Goal: Task Accomplishment & Management: Use online tool/utility

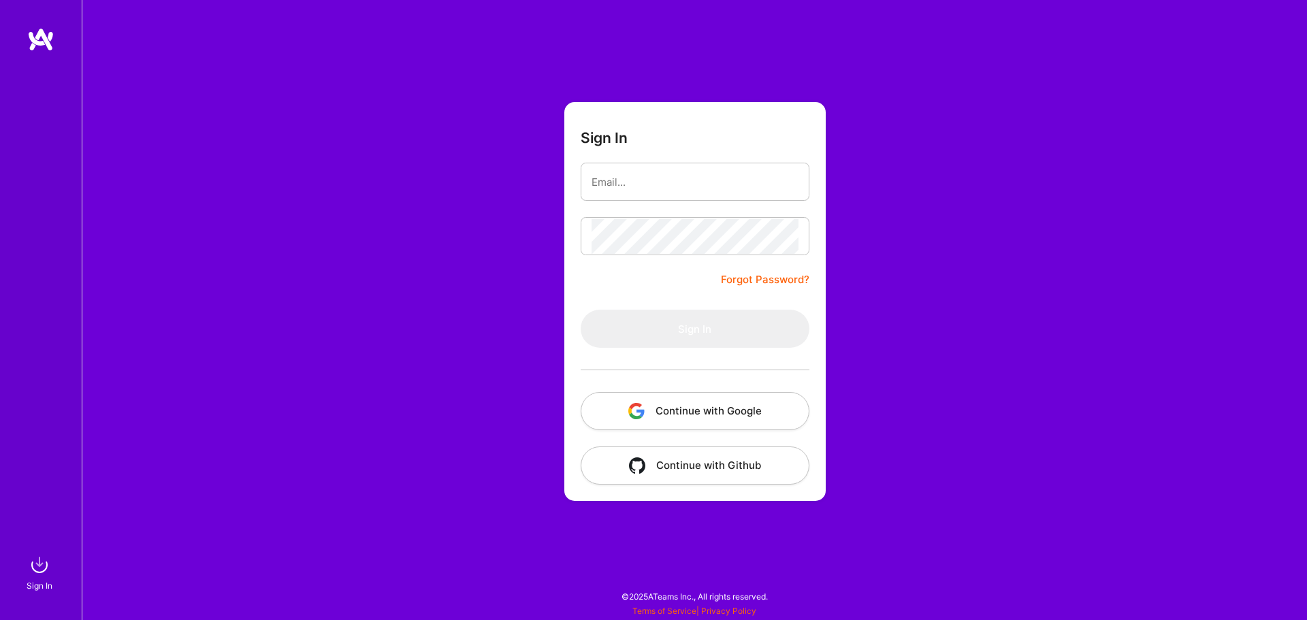
click at [736, 422] on button "Continue with Google" at bounding box center [695, 411] width 229 height 38
click at [733, 183] on input "email" at bounding box center [695, 182] width 207 height 35
type input "[EMAIL_ADDRESS][DOMAIN_NAME]"
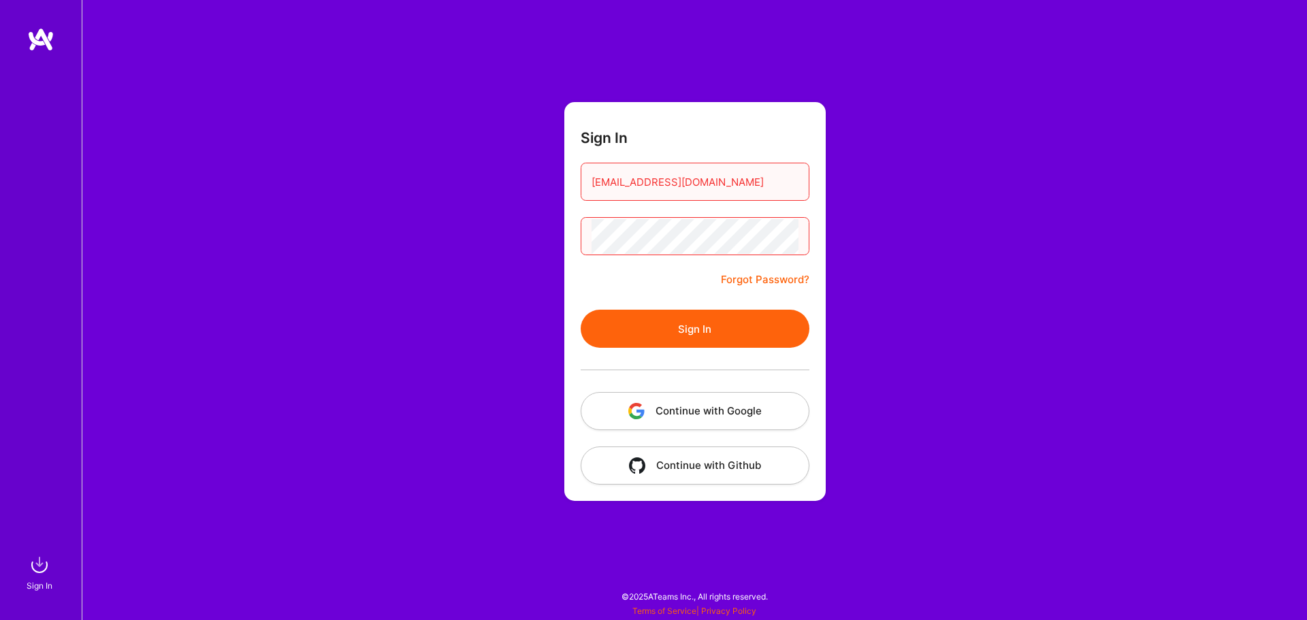
click at [730, 329] on button "Sign In" at bounding box center [695, 329] width 229 height 38
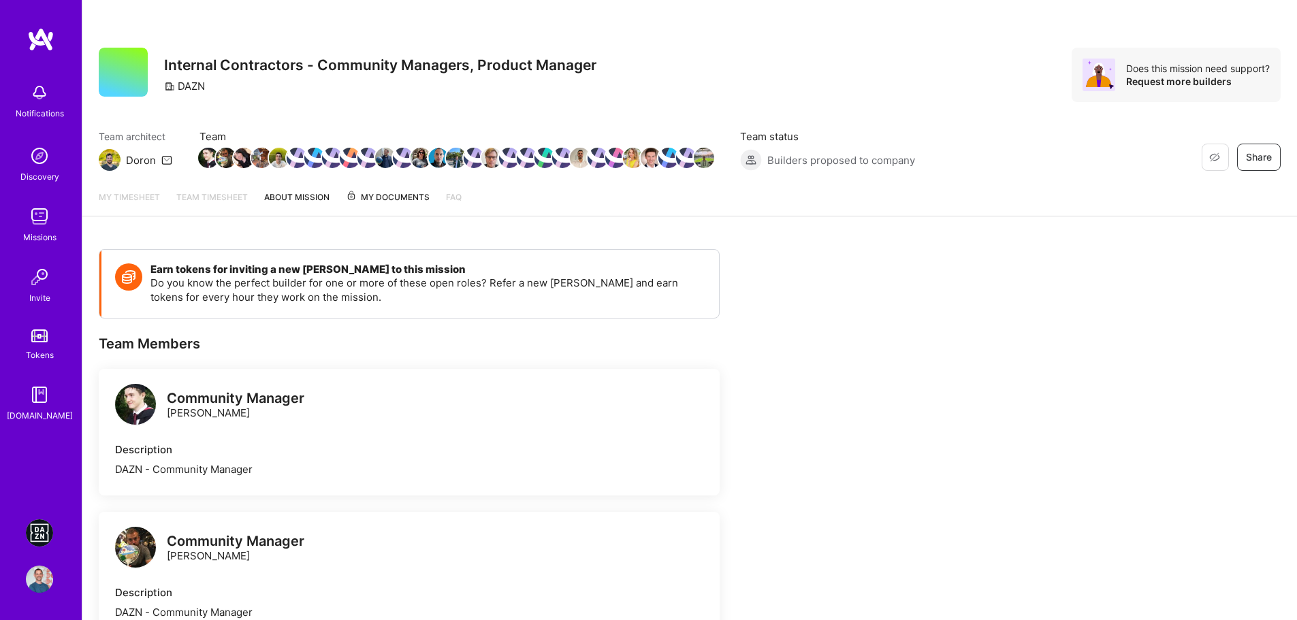
click at [41, 532] on img at bounding box center [39, 532] width 27 height 27
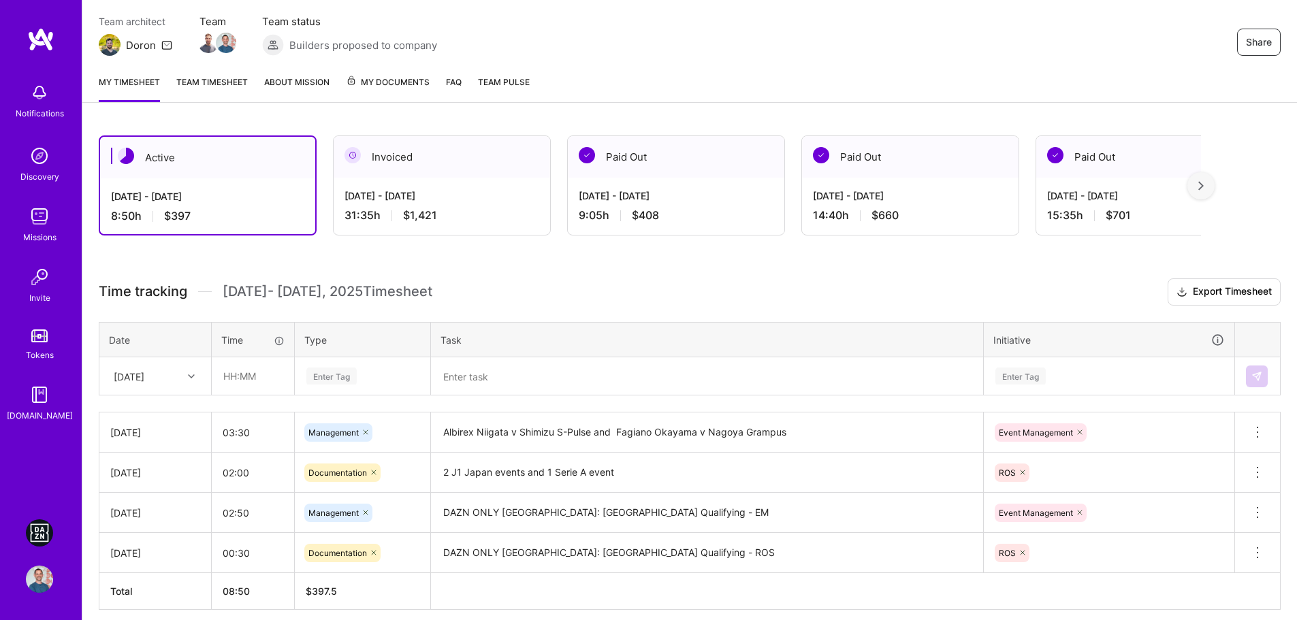
scroll to position [172, 0]
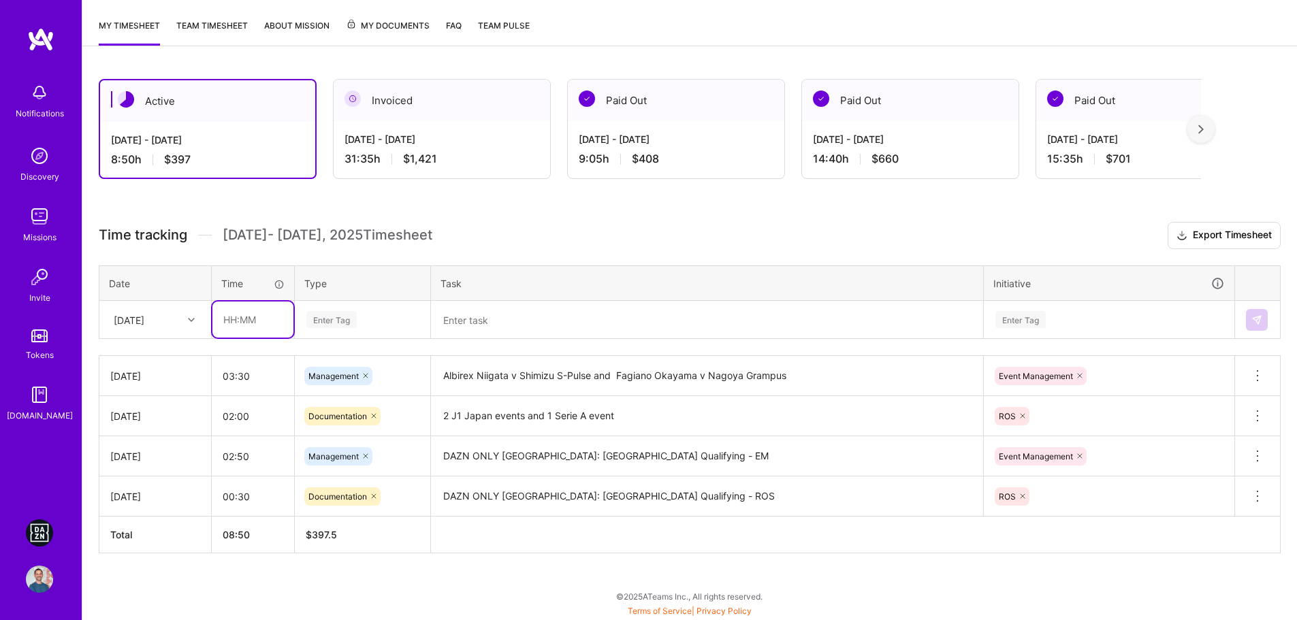
click at [252, 317] on input "text" at bounding box center [252, 320] width 81 height 36
type input "03:05"
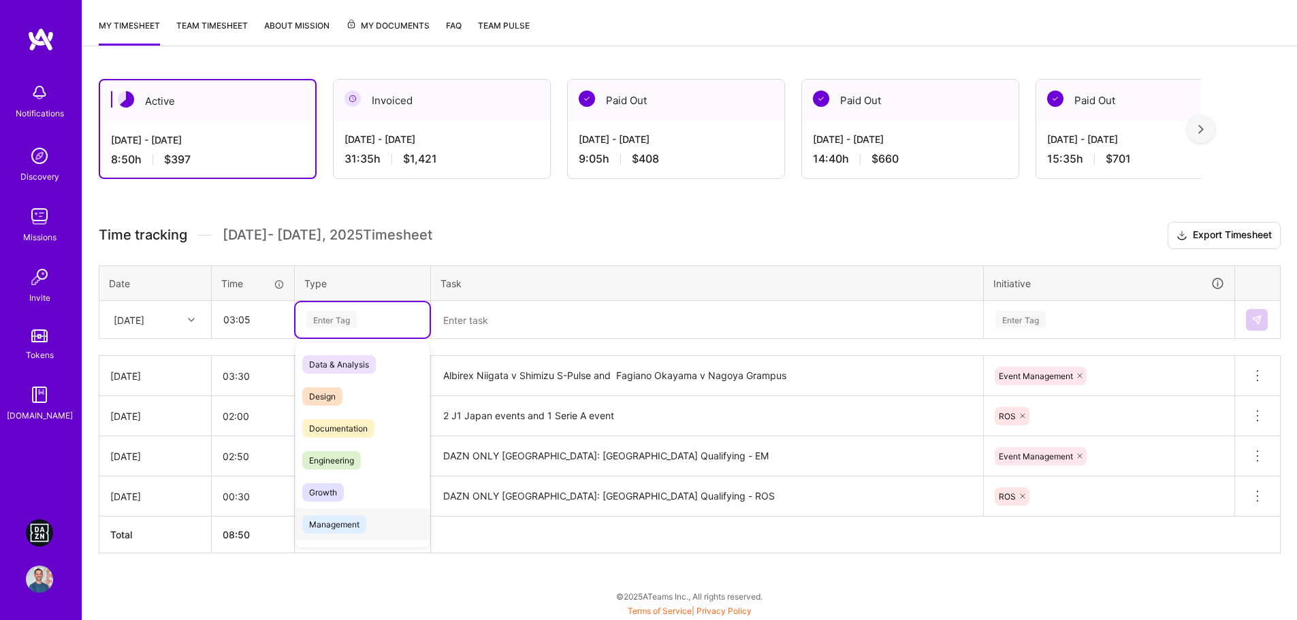
click at [329, 527] on span "Management" at bounding box center [334, 524] width 64 height 18
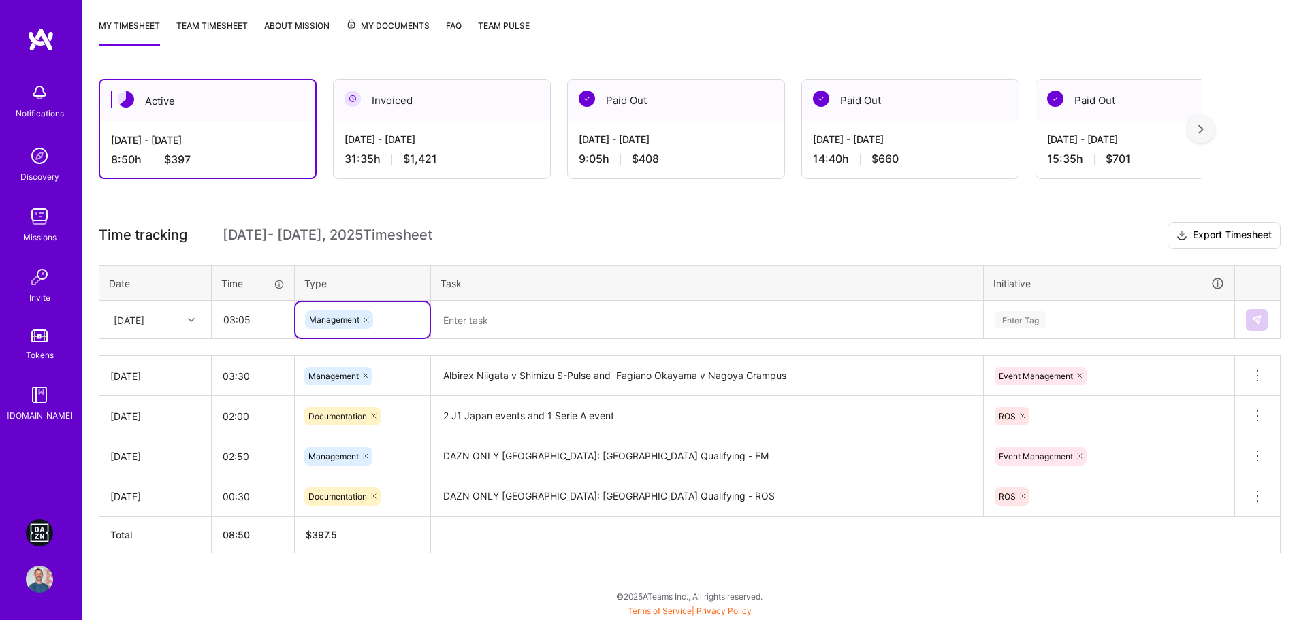
click at [533, 316] on textarea at bounding box center [706, 319] width 549 height 35
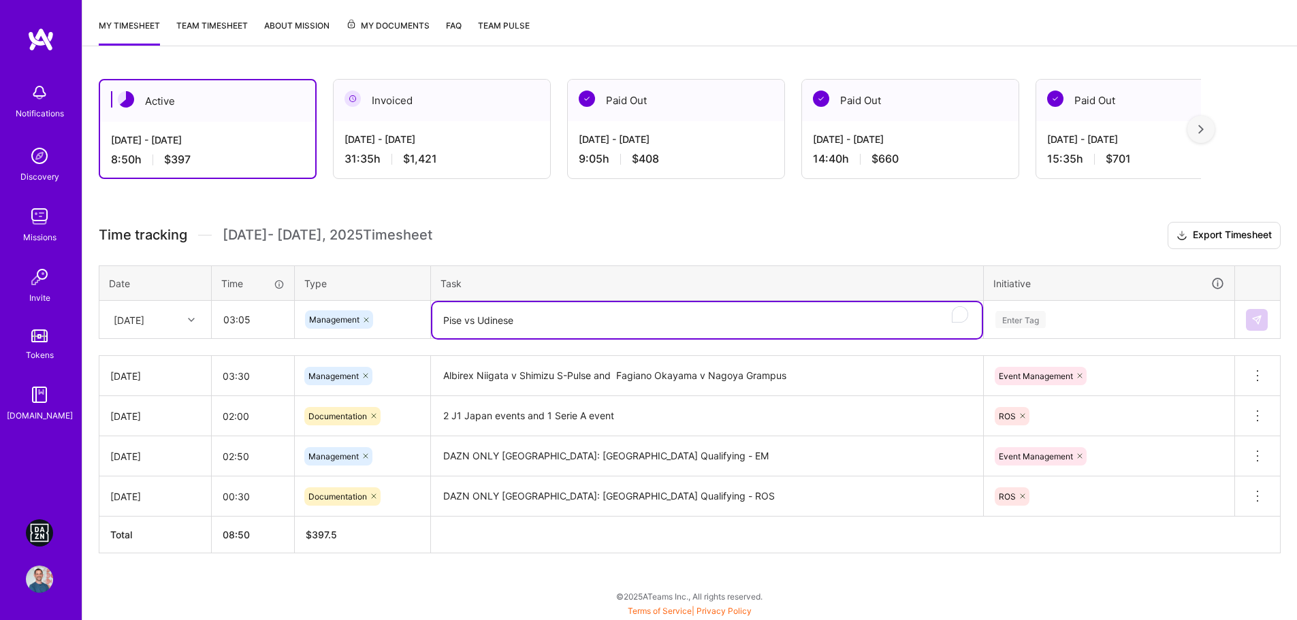
type textarea "Pise vs Udinese"
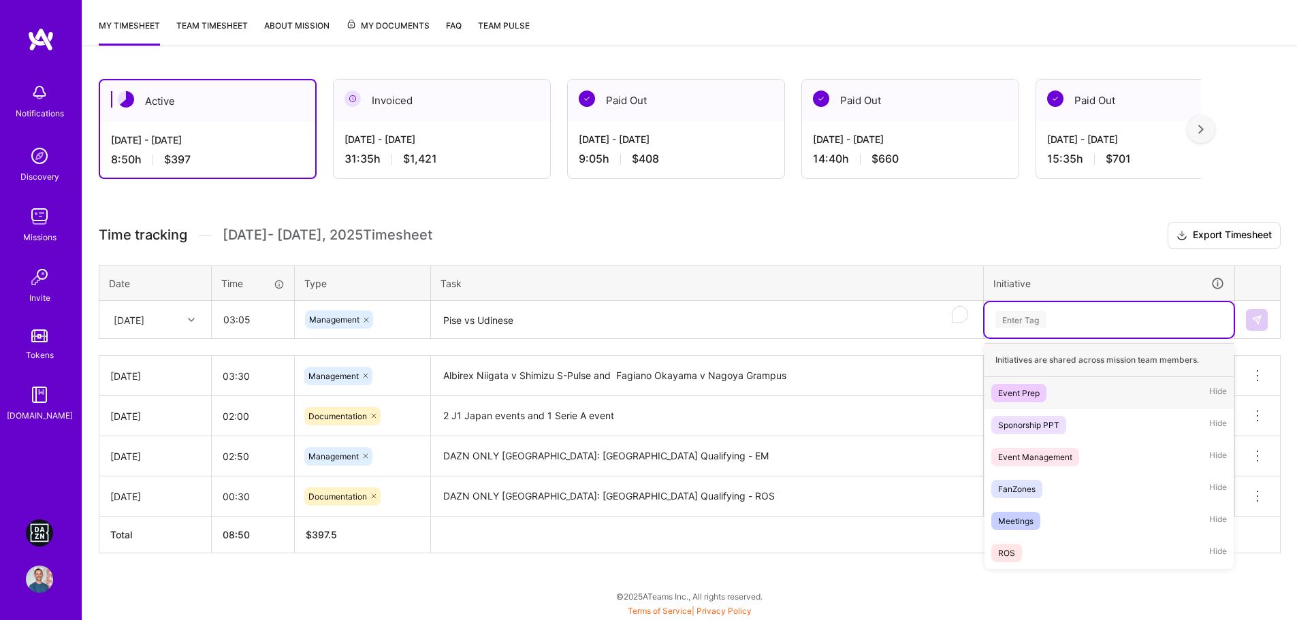
click at [1142, 325] on div "Enter Tag" at bounding box center [1109, 319] width 230 height 17
click at [1095, 451] on div "Event Management Hide" at bounding box center [1108, 457] width 249 height 32
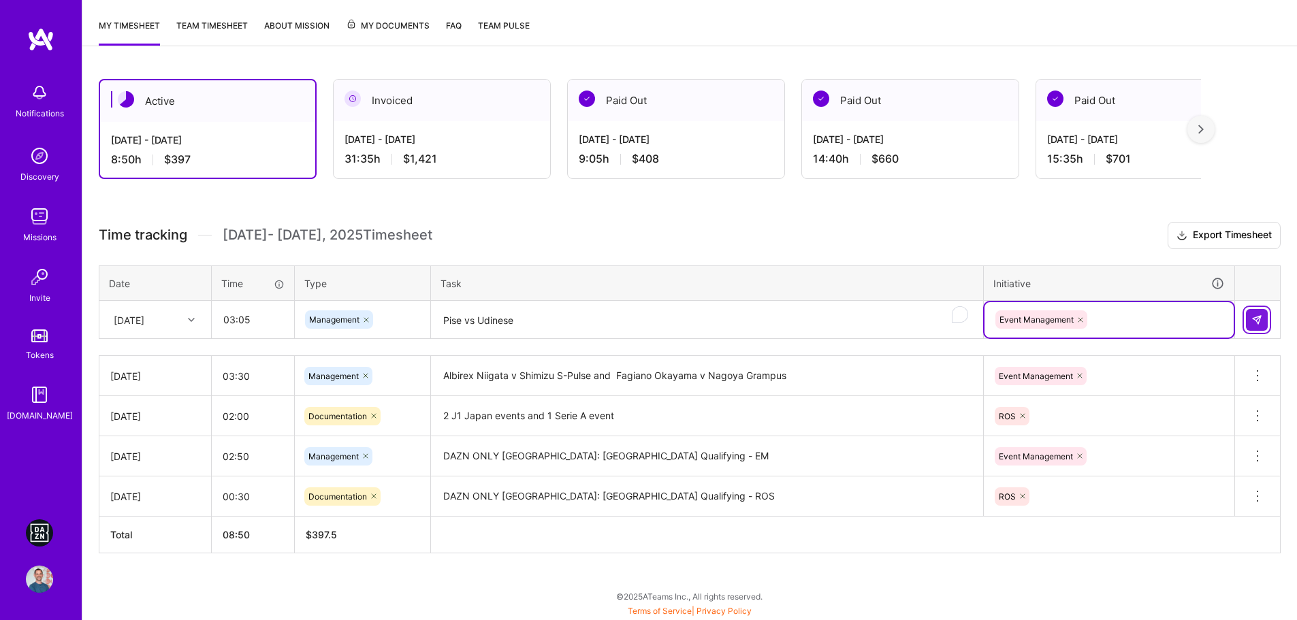
click at [1259, 321] on img at bounding box center [1256, 319] width 11 height 11
